Goal: Information Seeking & Learning: Learn about a topic

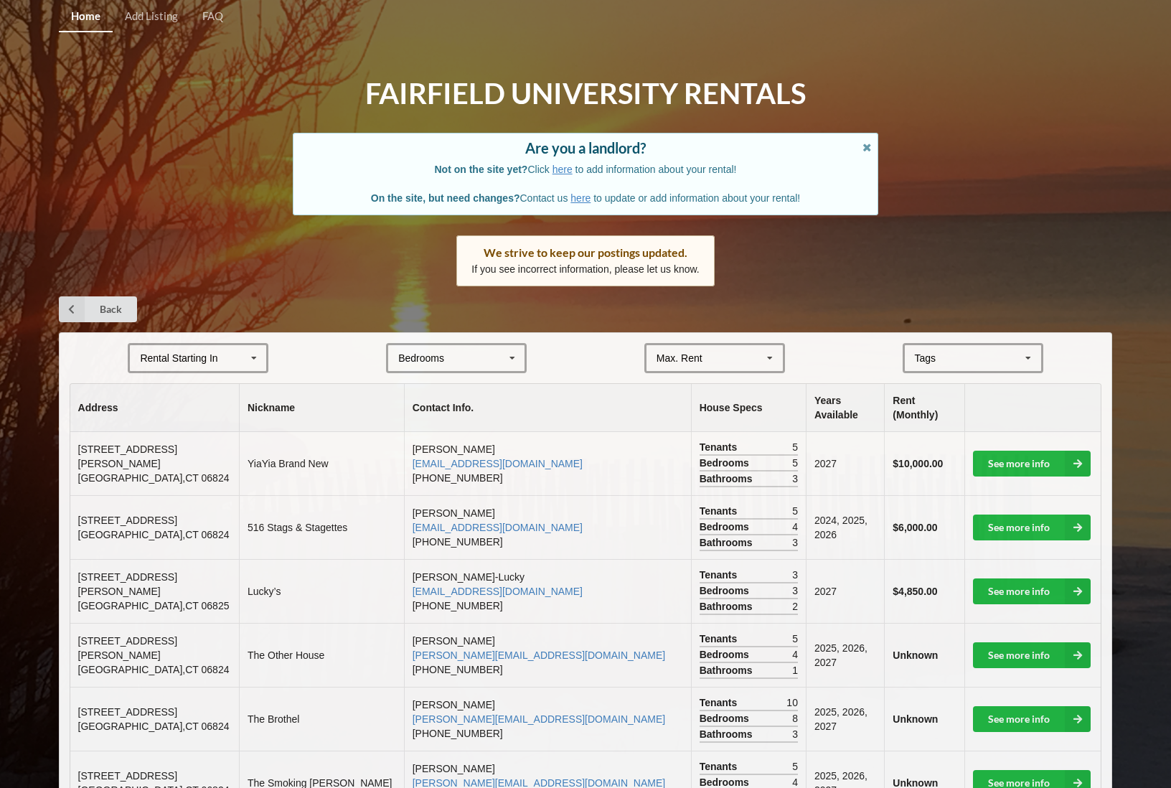
click at [257, 360] on icon at bounding box center [254, 358] width 22 height 27
click at [226, 431] on div "2027" at bounding box center [198, 437] width 136 height 27
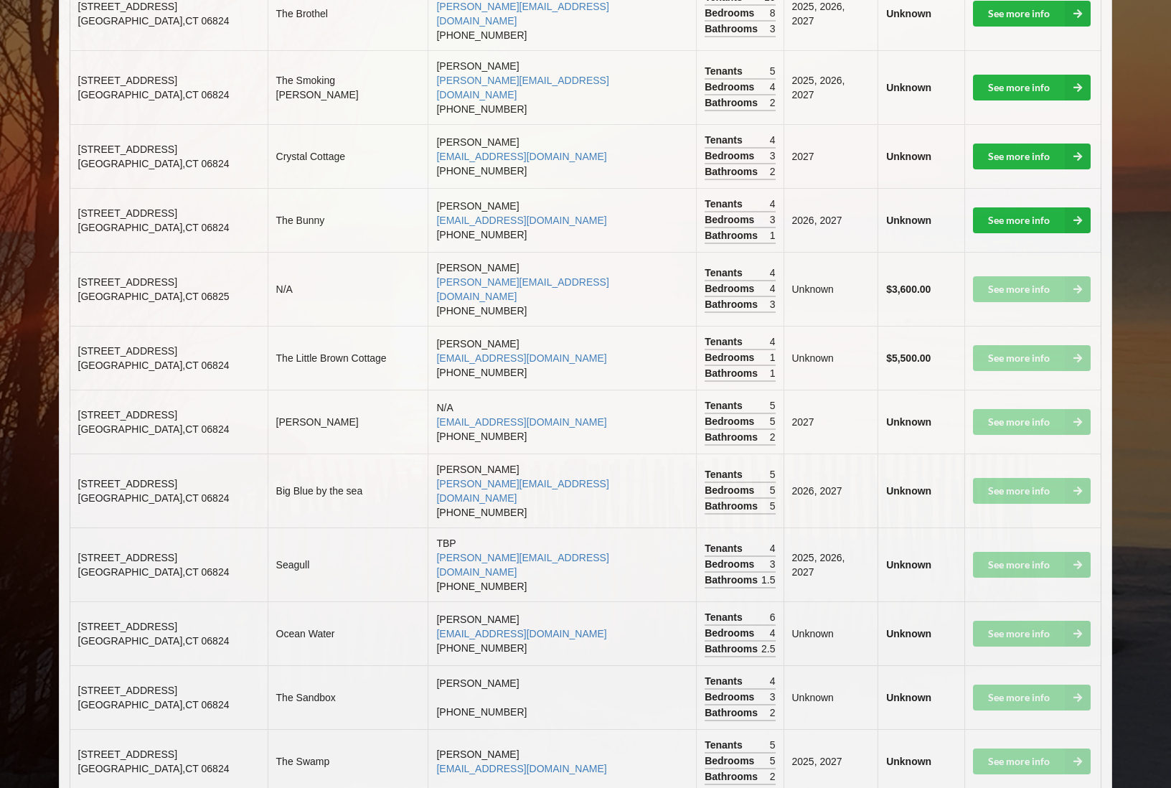
scroll to position [528, 0]
click at [532, 454] on td "[PERSON_NAME] [PERSON_NAME][EMAIL_ADDRESS][DOMAIN_NAME] [PHONE_NUMBER]" at bounding box center [562, 491] width 268 height 74
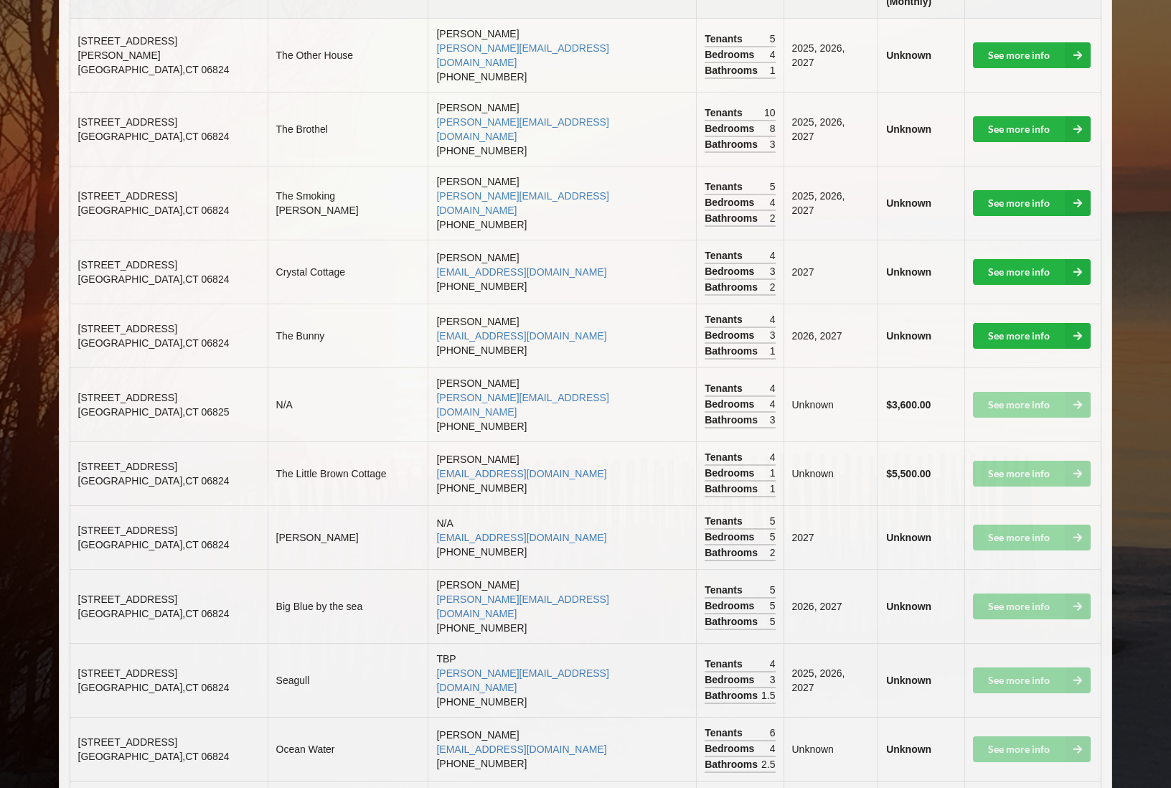
scroll to position [363, 0]
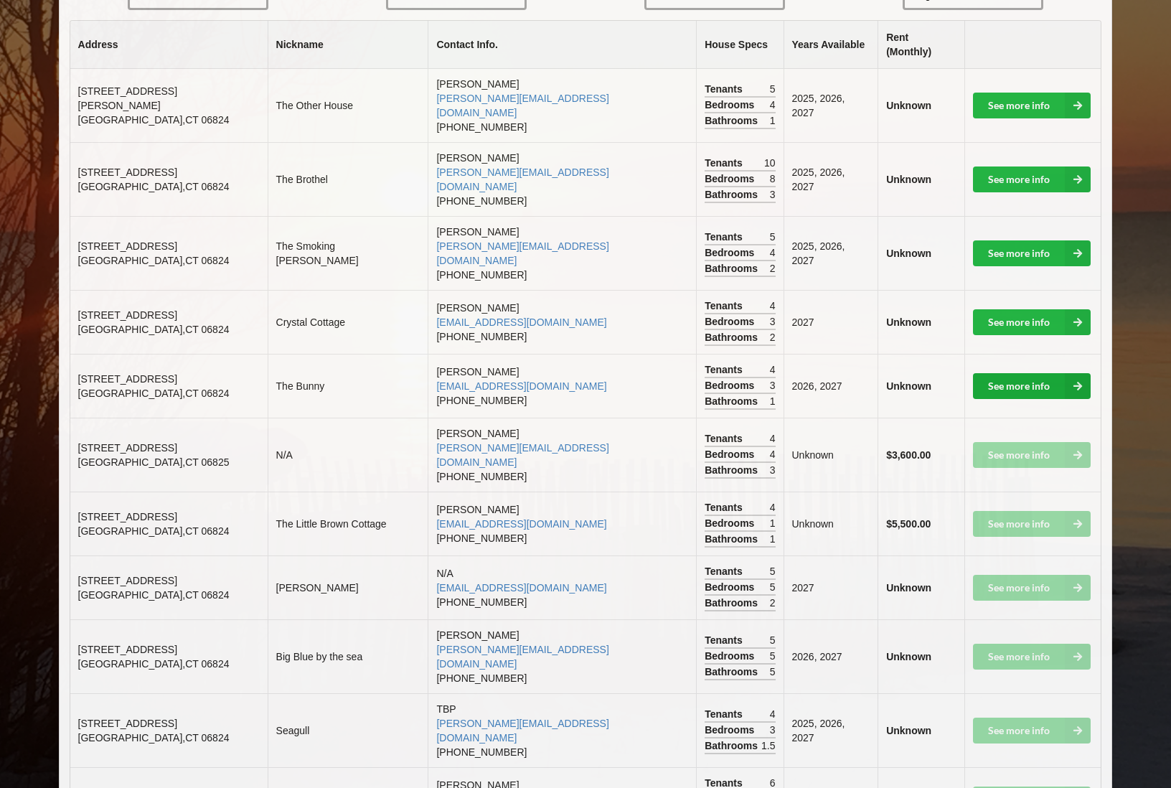
click at [1032, 373] on link "See more info" at bounding box center [1032, 386] width 118 height 26
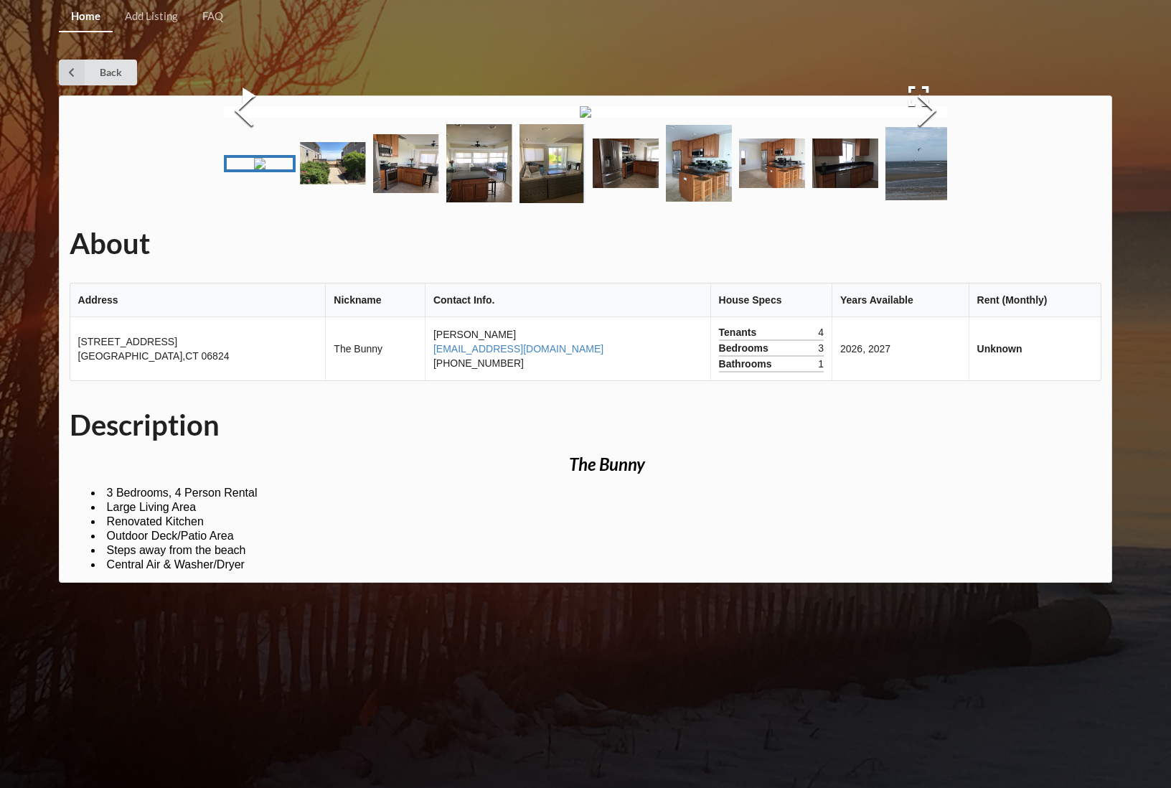
click at [380, 193] on img "Go to Slide 3" at bounding box center [406, 163] width 66 height 59
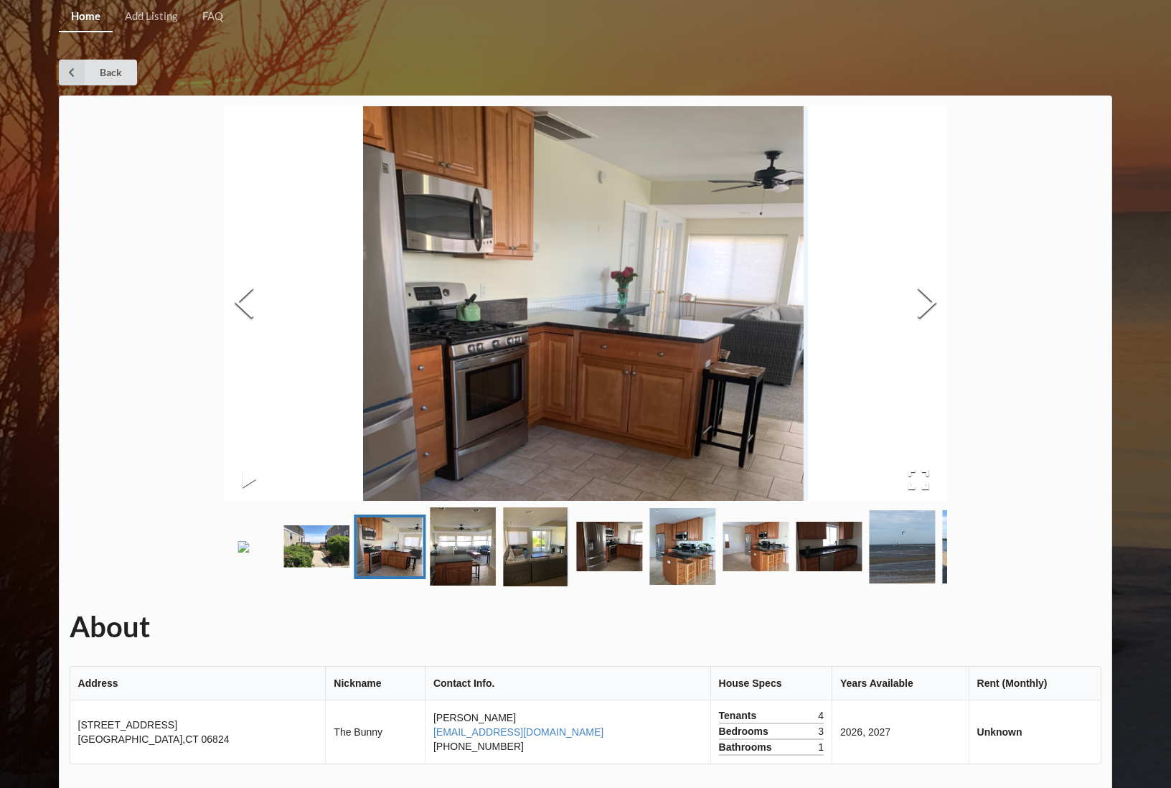
click at [474, 585] on img "Go to Slide 4" at bounding box center [464, 546] width 66 height 78
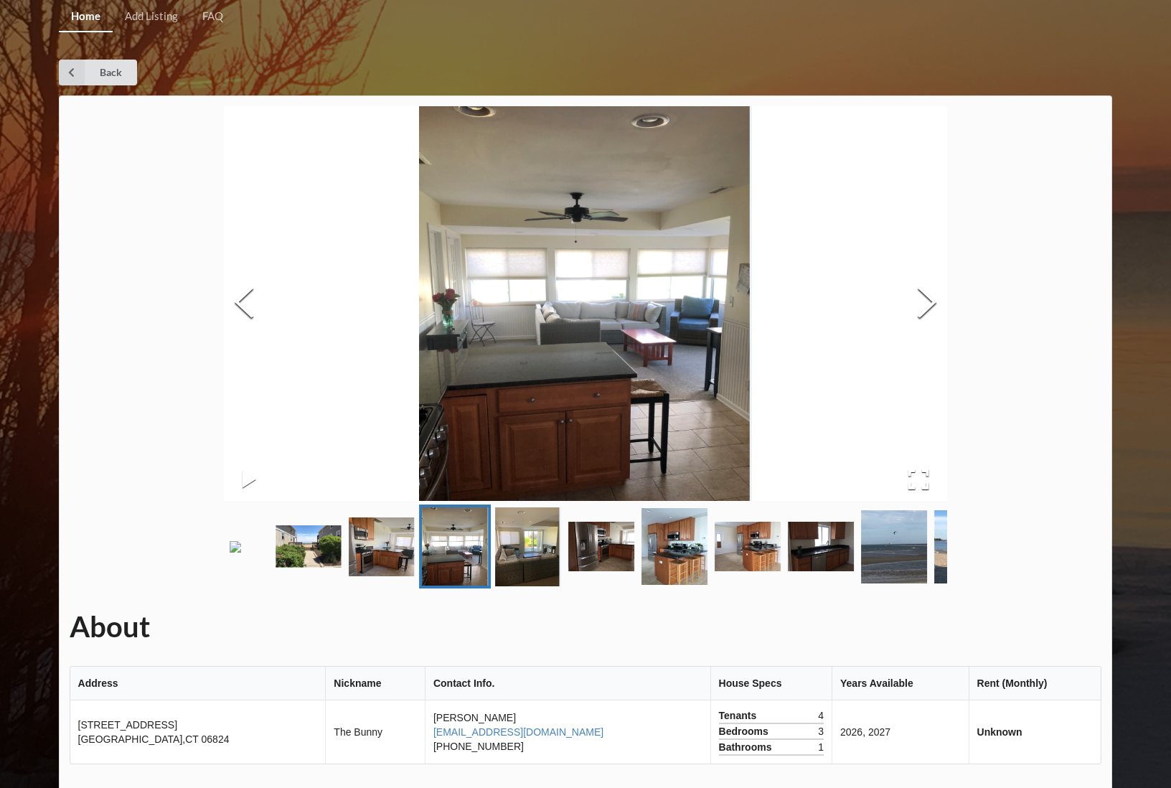
click at [530, 580] on img "Go to Slide 5" at bounding box center [529, 546] width 66 height 79
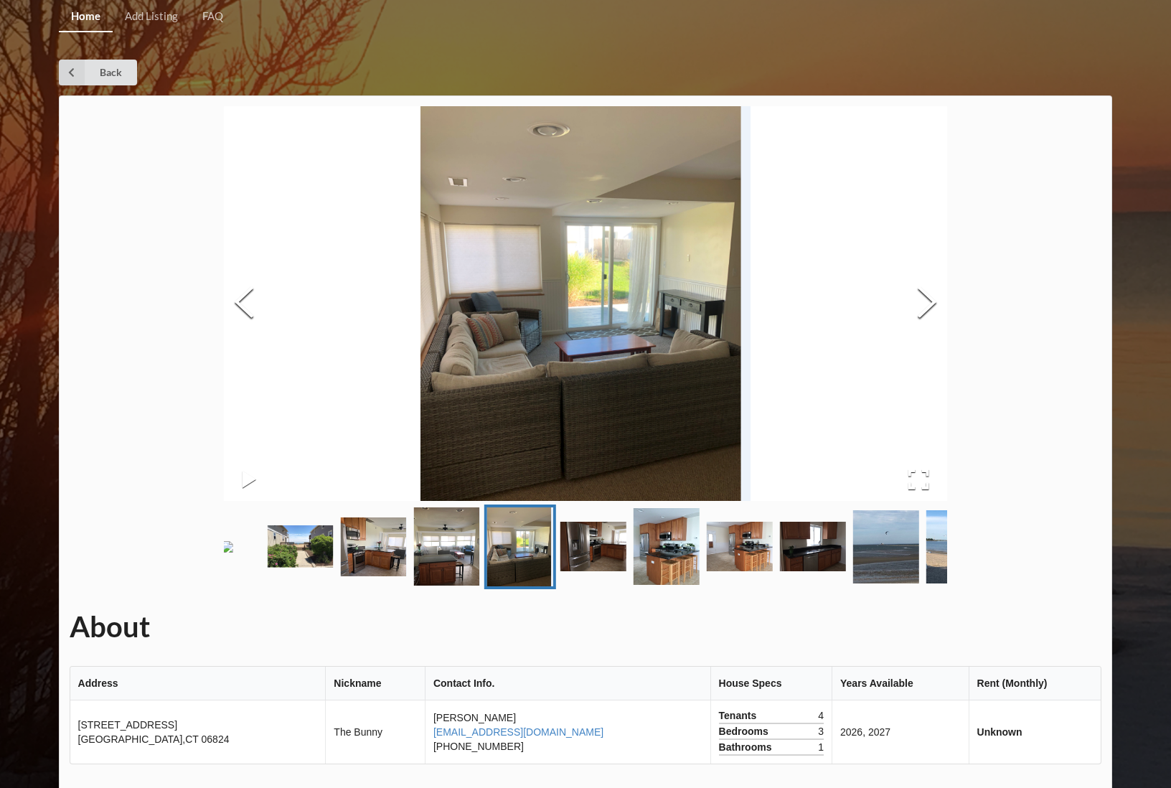
click at [578, 571] on img "Go to Slide 6" at bounding box center [593, 547] width 66 height 50
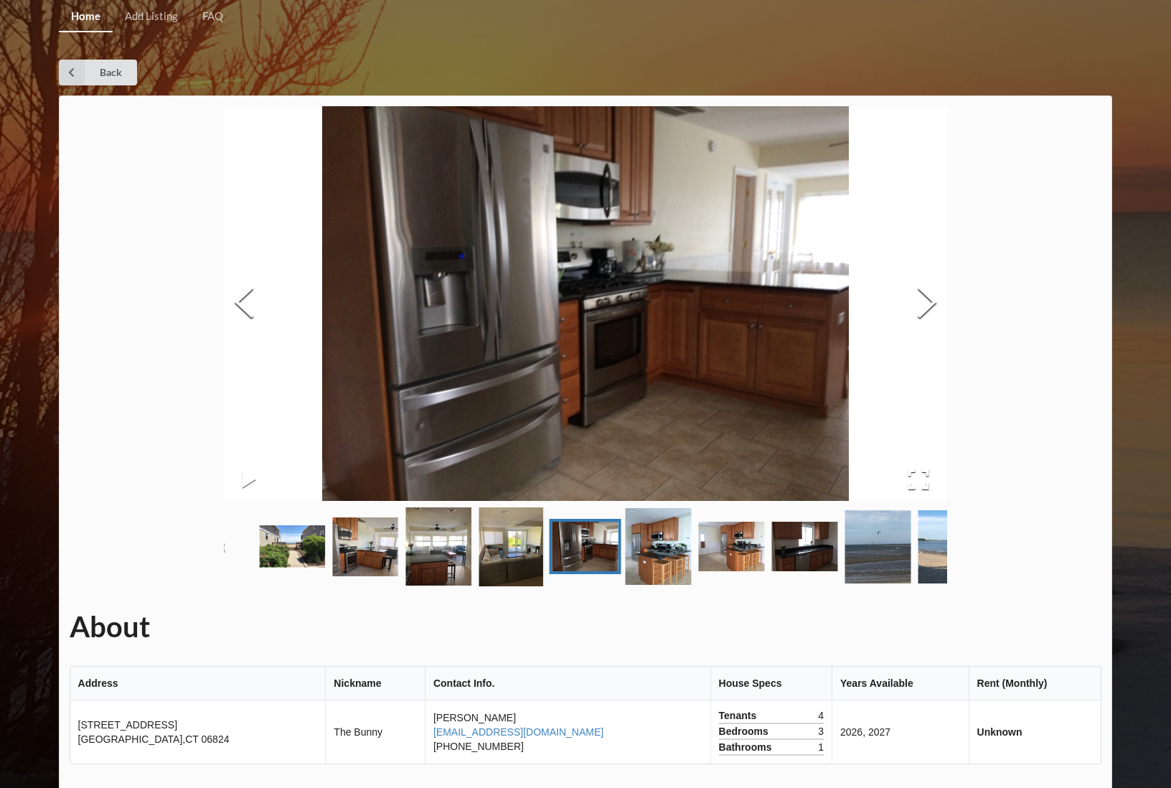
drag, startPoint x: 645, startPoint y: 593, endPoint x: 745, endPoint y: 594, distance: 99.7
click at [646, 585] on img "Go to Slide 7" at bounding box center [659, 546] width 66 height 77
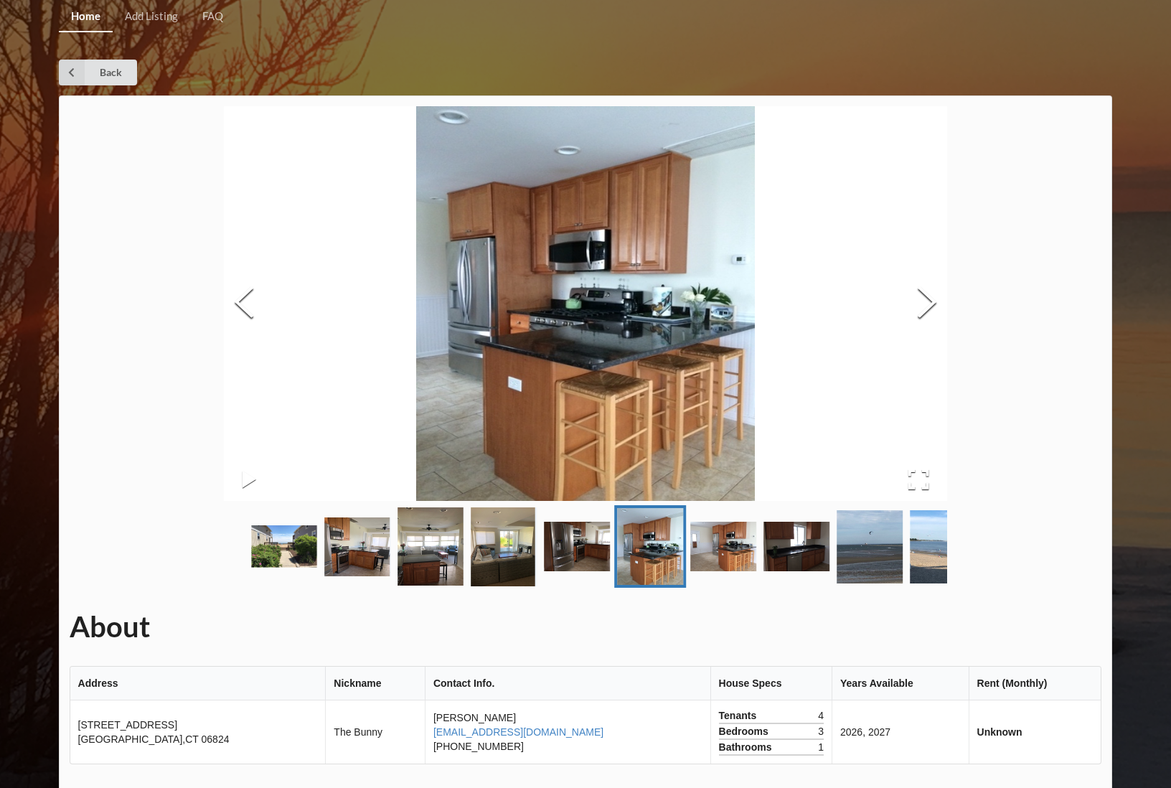
click at [781, 571] on img "Go to Slide 9" at bounding box center [797, 547] width 66 height 50
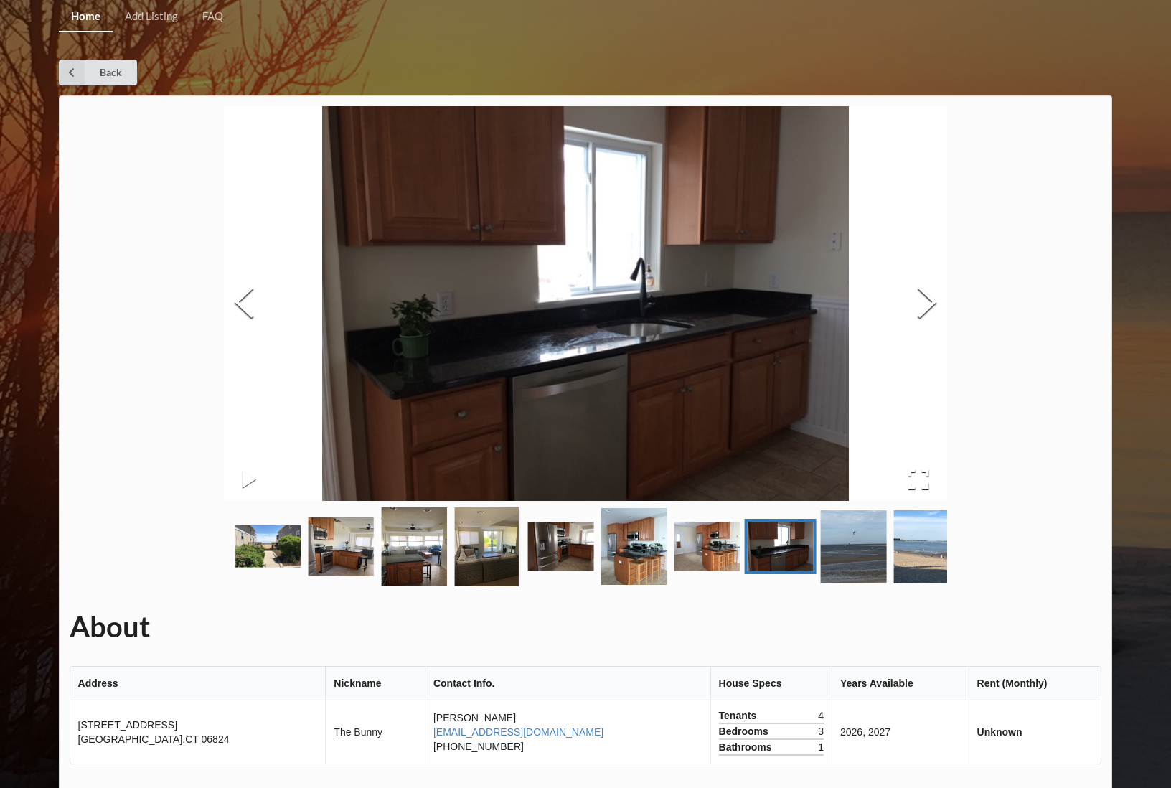
click at [724, 571] on img "Go to Slide 8" at bounding box center [707, 547] width 66 height 50
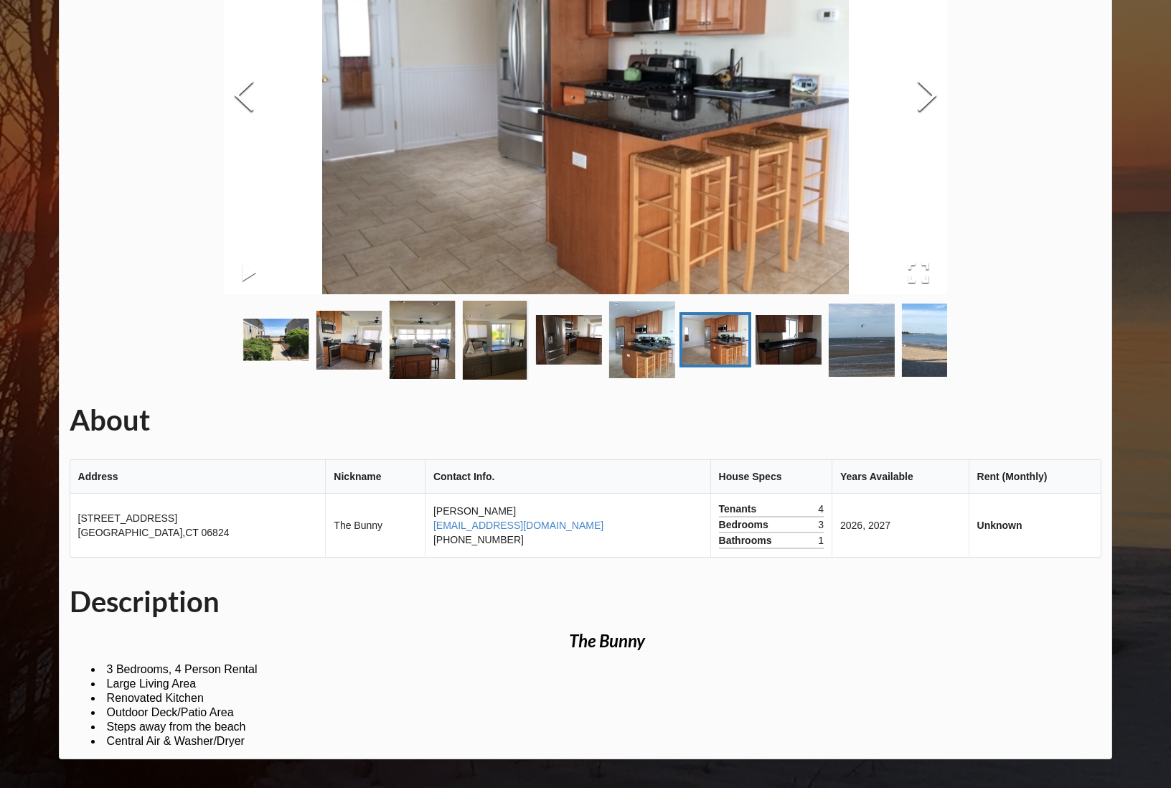
scroll to position [266, 0]
